Goal: Check status

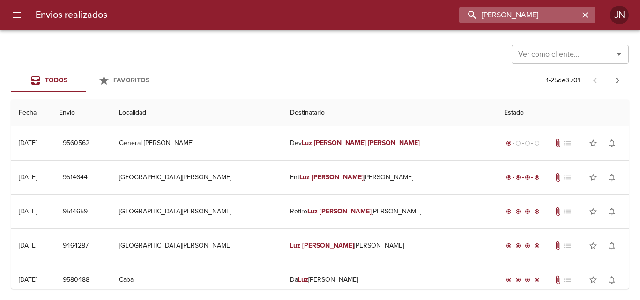
click at [511, 14] on input "[PERSON_NAME]" at bounding box center [519, 15] width 120 height 16
type input "83652"
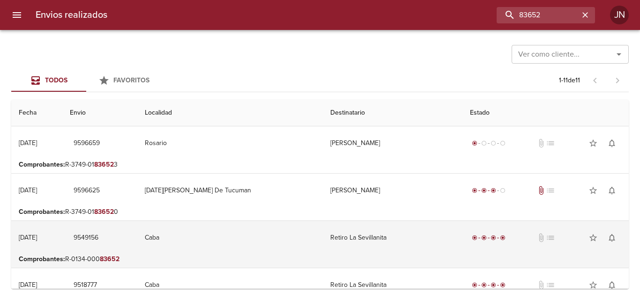
click at [352, 235] on td "Retiro La Sevillanita" at bounding box center [393, 238] width 140 height 34
click at [470, 238] on div "radio_button_checked" at bounding box center [474, 238] width 9 height 6
click at [472, 237] on span "radio_button_checked" at bounding box center [475, 238] width 6 height 6
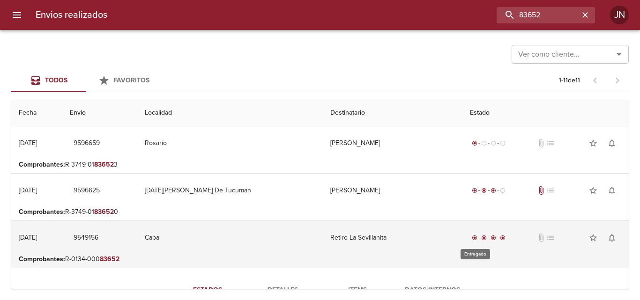
click at [471, 235] on div "radio_button_checked radio_button_checked radio_button_checked radio_button_che…" at bounding box center [488, 237] width 37 height 9
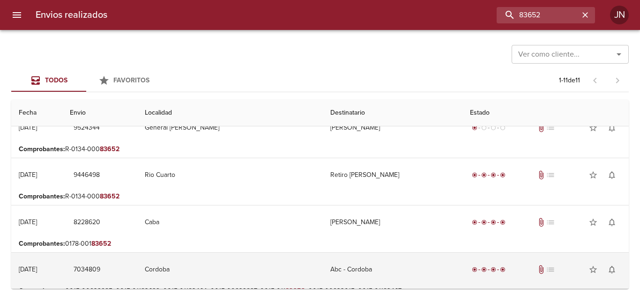
scroll to position [422, 0]
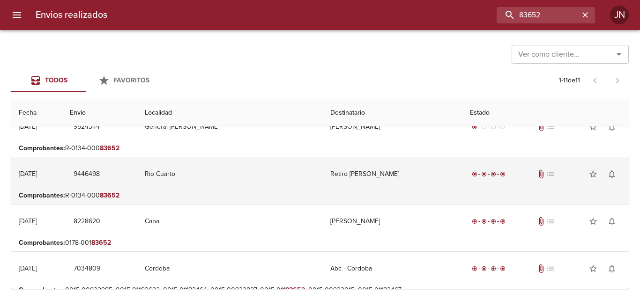
click at [336, 173] on td "Retiro [PERSON_NAME]" at bounding box center [393, 174] width 140 height 34
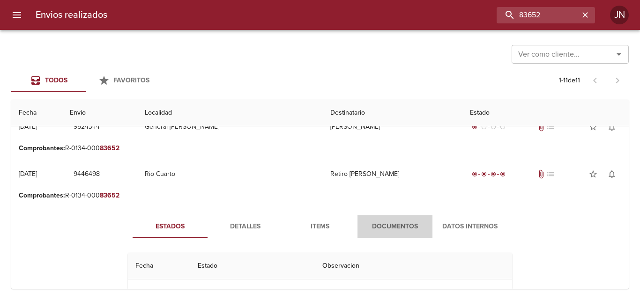
click at [391, 222] on span "Documentos" at bounding box center [395, 227] width 64 height 12
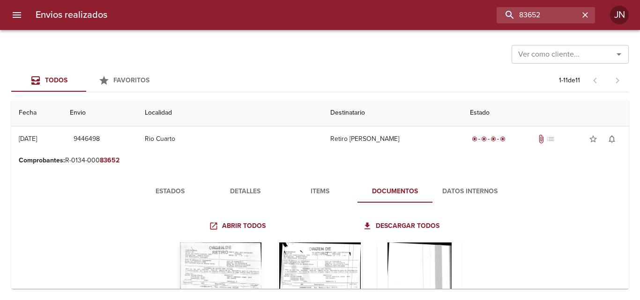
scroll to position [562, 0]
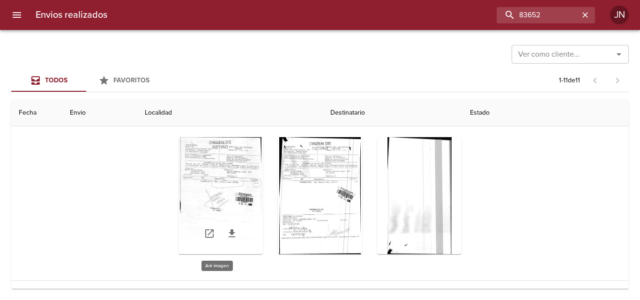
click at [210, 177] on div "Tabla de envíos del cliente" at bounding box center [221, 195] width 84 height 117
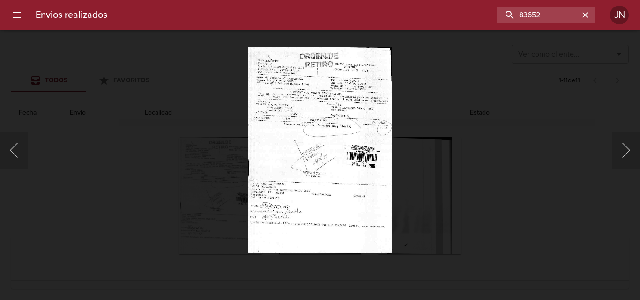
click at [354, 94] on img "Lightbox" at bounding box center [320, 150] width 144 height 207
click at [628, 141] on button "Siguiente" at bounding box center [626, 150] width 28 height 37
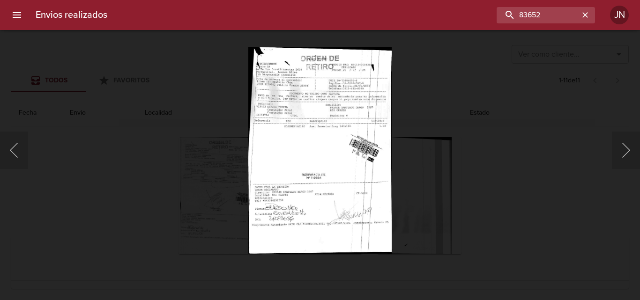
click at [348, 112] on img "Lightbox" at bounding box center [319, 150] width 143 height 207
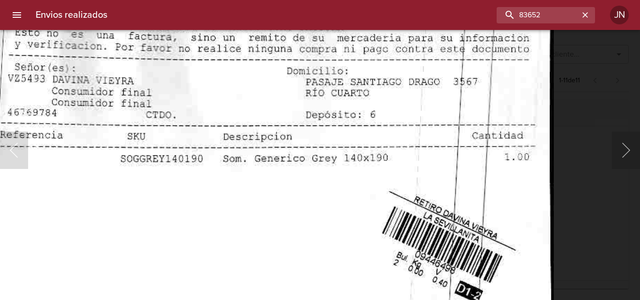
click at [391, 105] on img "Lightbox" at bounding box center [264, 255] width 579 height 834
click at [278, 194] on img "Lightbox" at bounding box center [264, 255] width 579 height 834
click at [35, 190] on img "Lightbox" at bounding box center [264, 255] width 579 height 834
click at [631, 149] on button "Siguiente" at bounding box center [626, 150] width 28 height 37
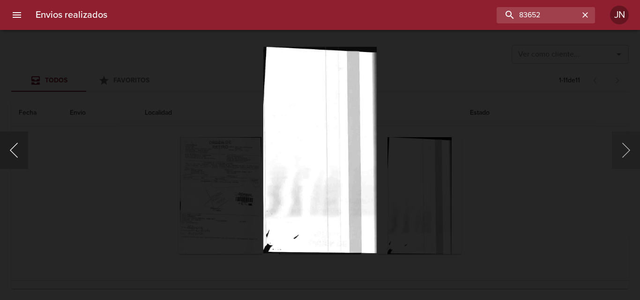
click at [13, 156] on button "Anterior" at bounding box center [14, 150] width 28 height 37
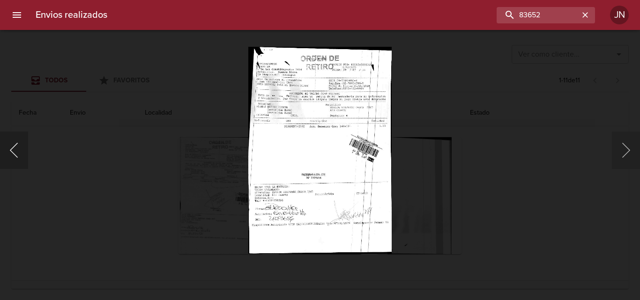
click at [13, 156] on button "Anterior" at bounding box center [14, 150] width 28 height 37
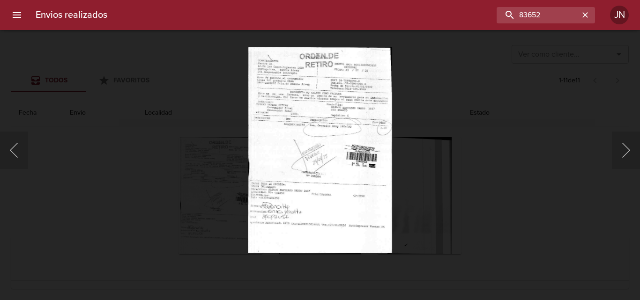
click at [306, 149] on img "Lightbox" at bounding box center [320, 150] width 144 height 207
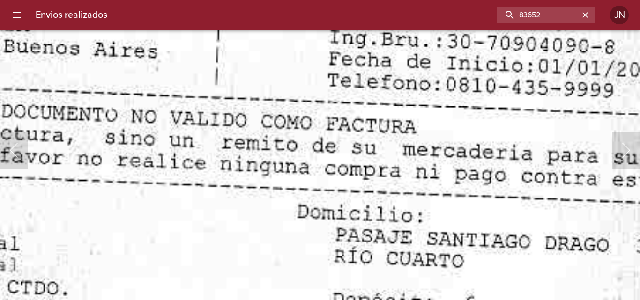
click at [292, 0] on html "Envios realizados 83652 JN Ver como cliente... Ver como cliente... Todos Favori…" at bounding box center [320, 0] width 640 height 0
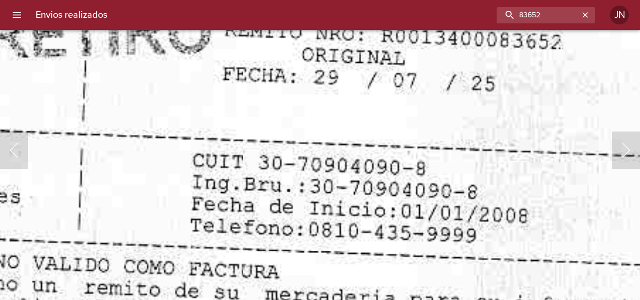
click at [379, 0] on html "Envios realizados 83652 JN Ver como cliente... Ver como cliente... Todos Favori…" at bounding box center [320, 0] width 640 height 0
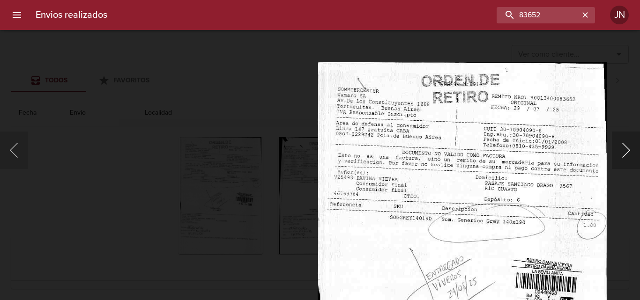
click at [630, 150] on button "Siguiente" at bounding box center [626, 150] width 28 height 37
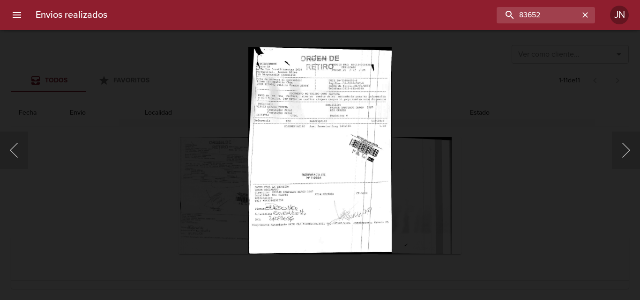
click at [357, 89] on img "Lightbox" at bounding box center [319, 150] width 143 height 207
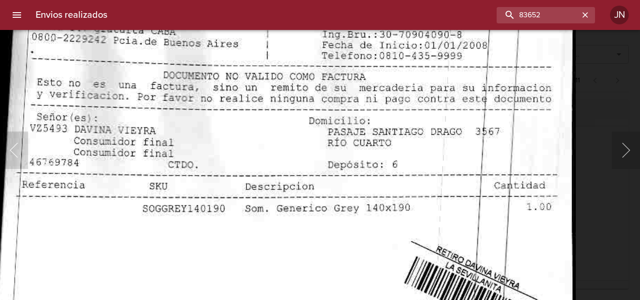
click at [318, 0] on html "Envios realizados 83652 JN Ver como cliente... Ver como cliente... Todos Favori…" at bounding box center [320, 0] width 640 height 0
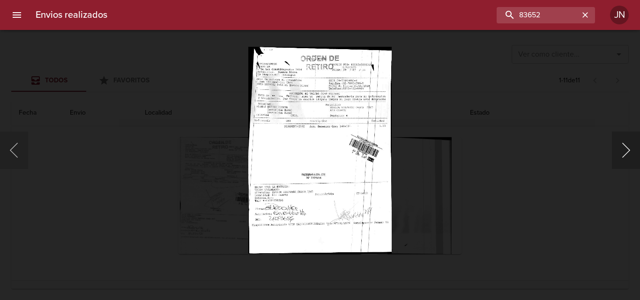
click at [623, 142] on button "Siguiente" at bounding box center [626, 150] width 28 height 37
